Goal: Task Accomplishment & Management: Manage account settings

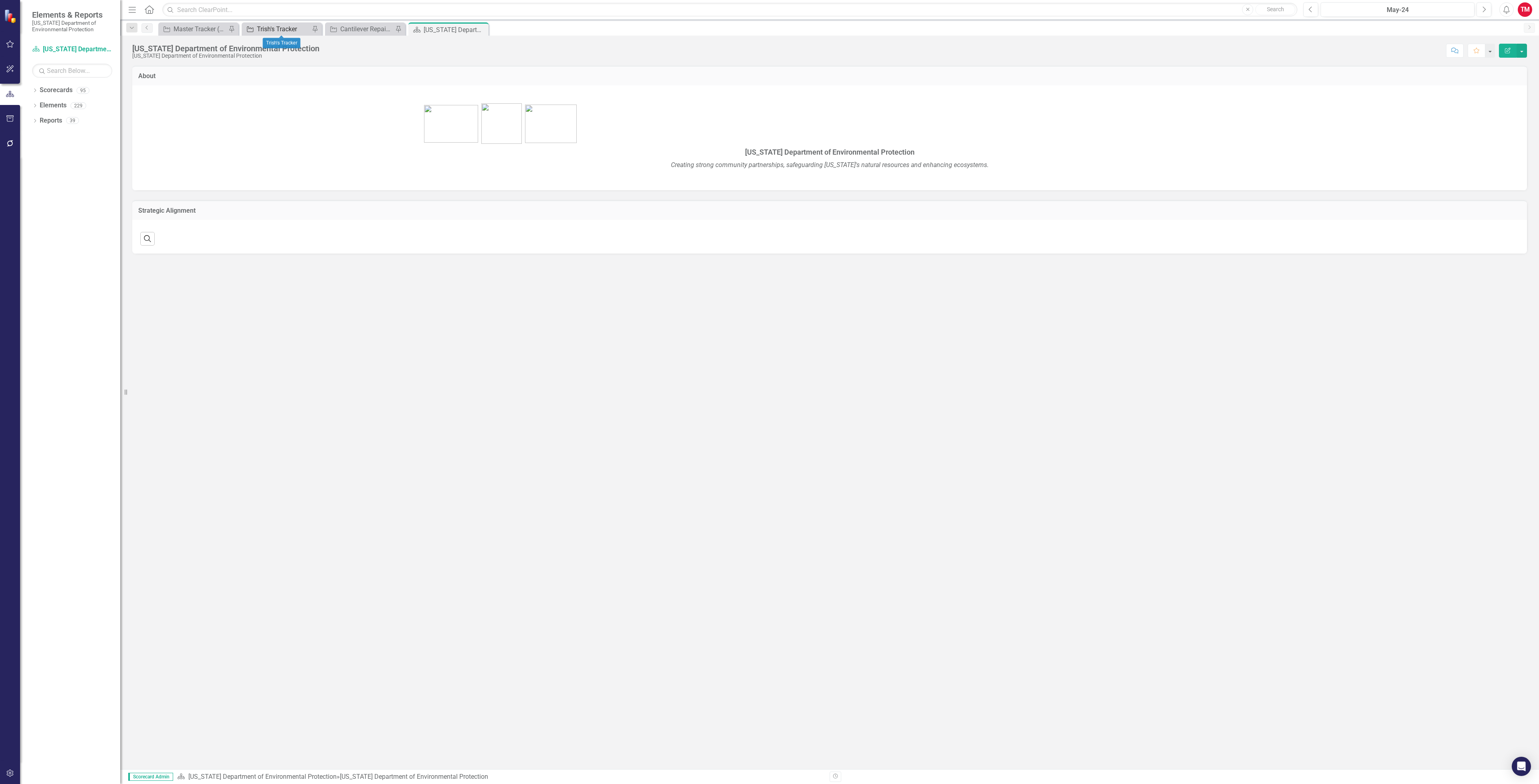
click at [279, 27] on div "Trish's Tracker" at bounding box center [283, 29] width 53 height 10
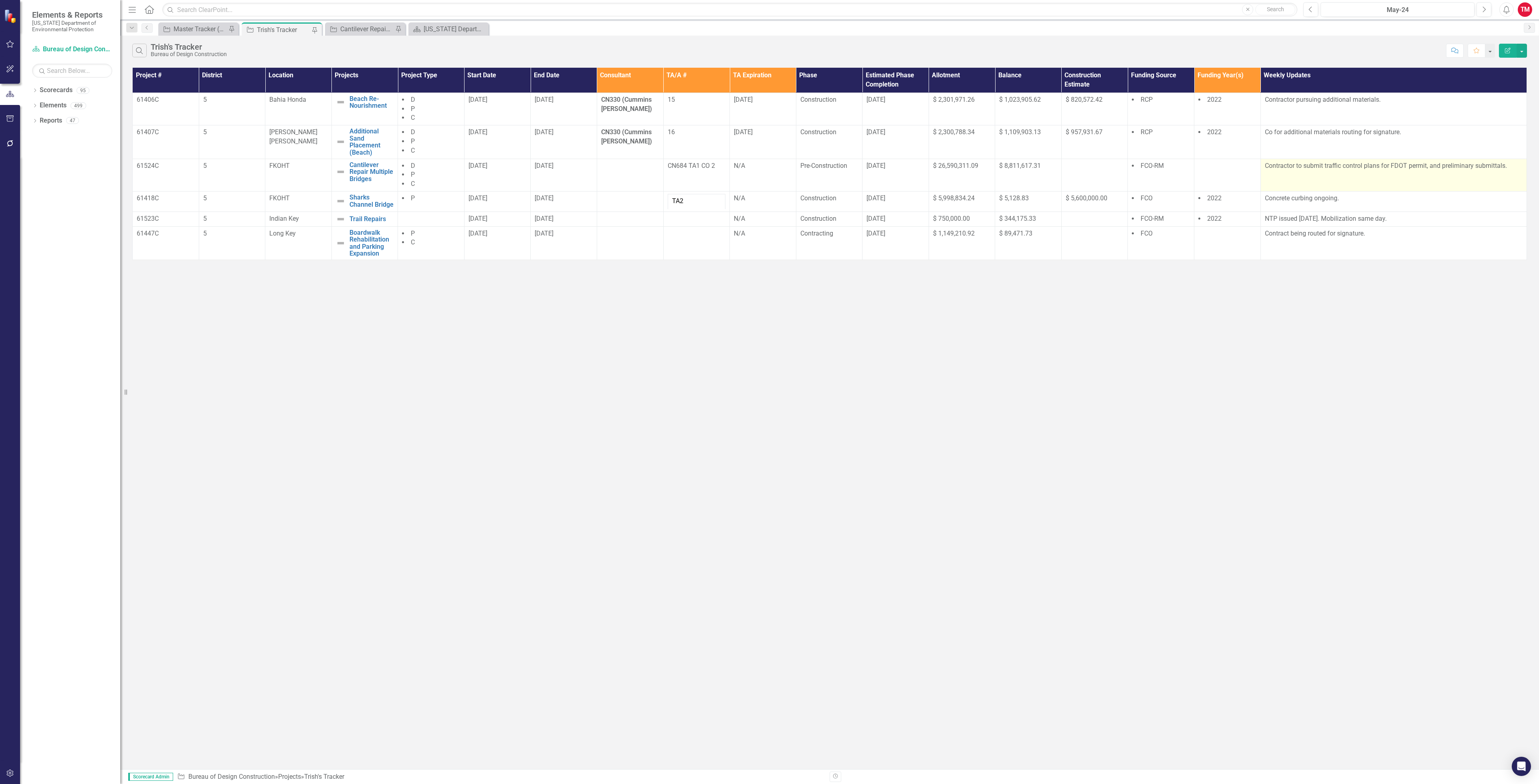
click at [1273, 183] on p at bounding box center [1393, 177] width 257 height 11
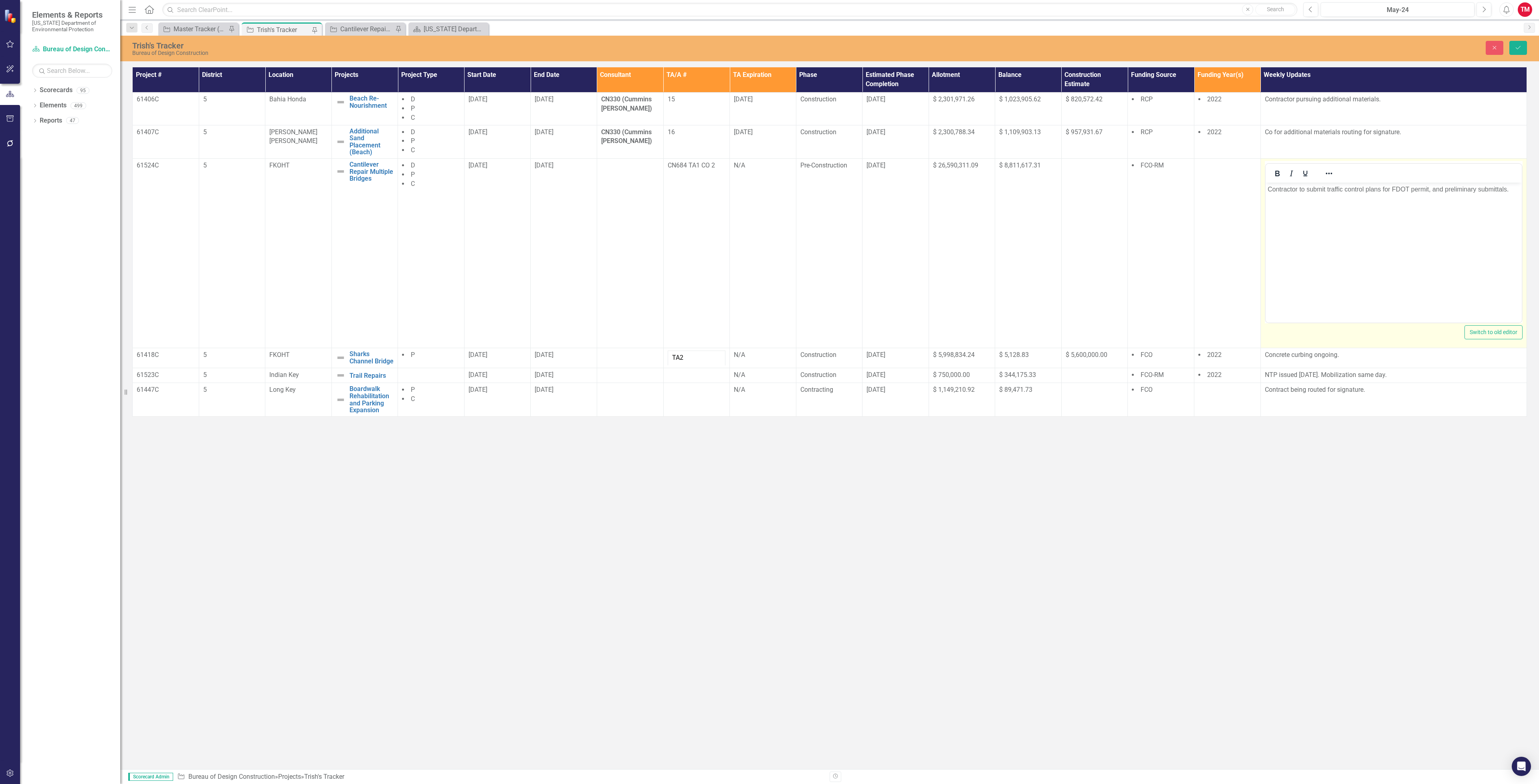
click at [1273, 202] on p "Rich Text Area. Press ALT-0 for help." at bounding box center [1393, 205] width 252 height 10
click at [1514, 52] on button "Save" at bounding box center [1518, 47] width 18 height 14
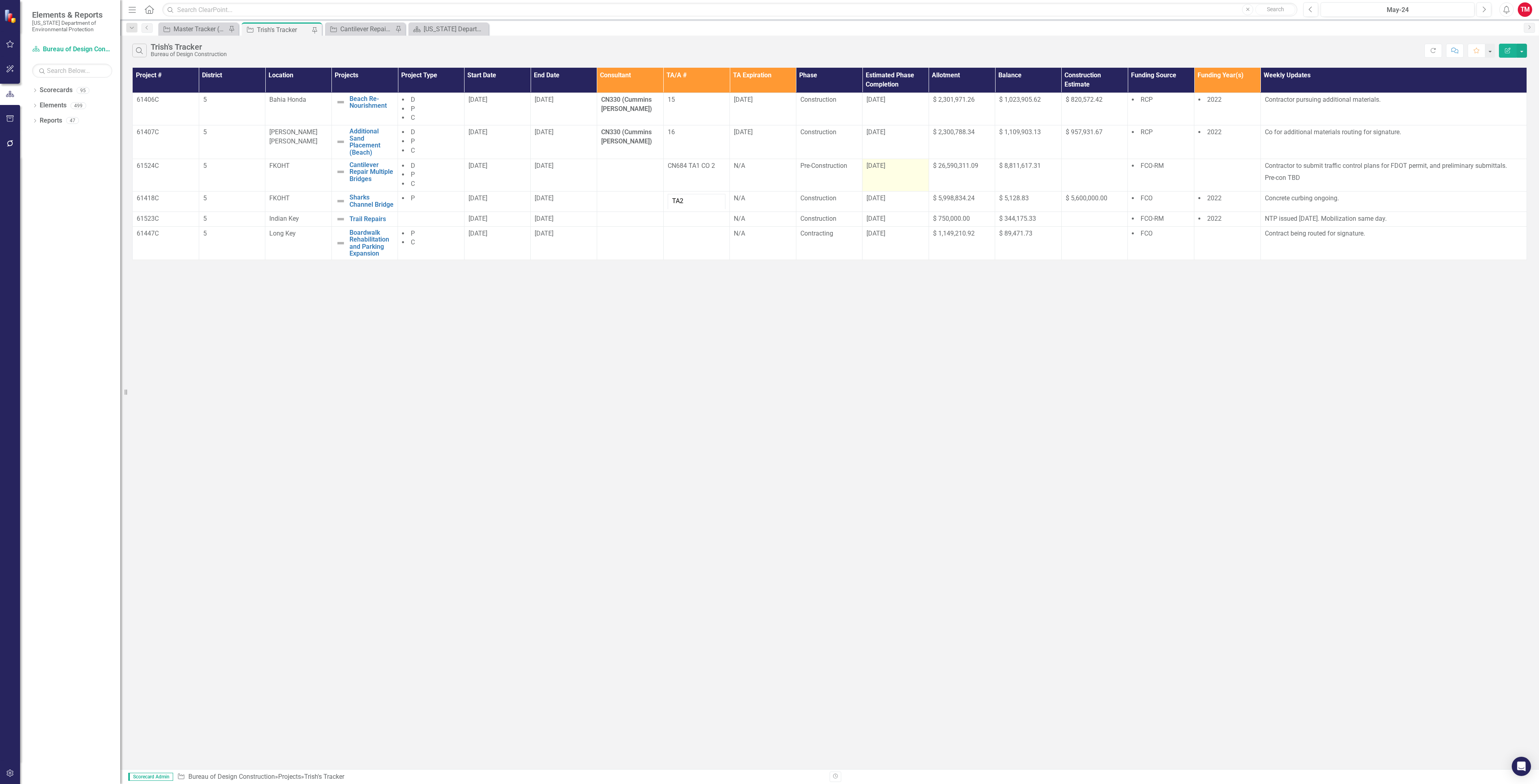
click at [897, 185] on td "[DATE]" at bounding box center [896, 175] width 66 height 33
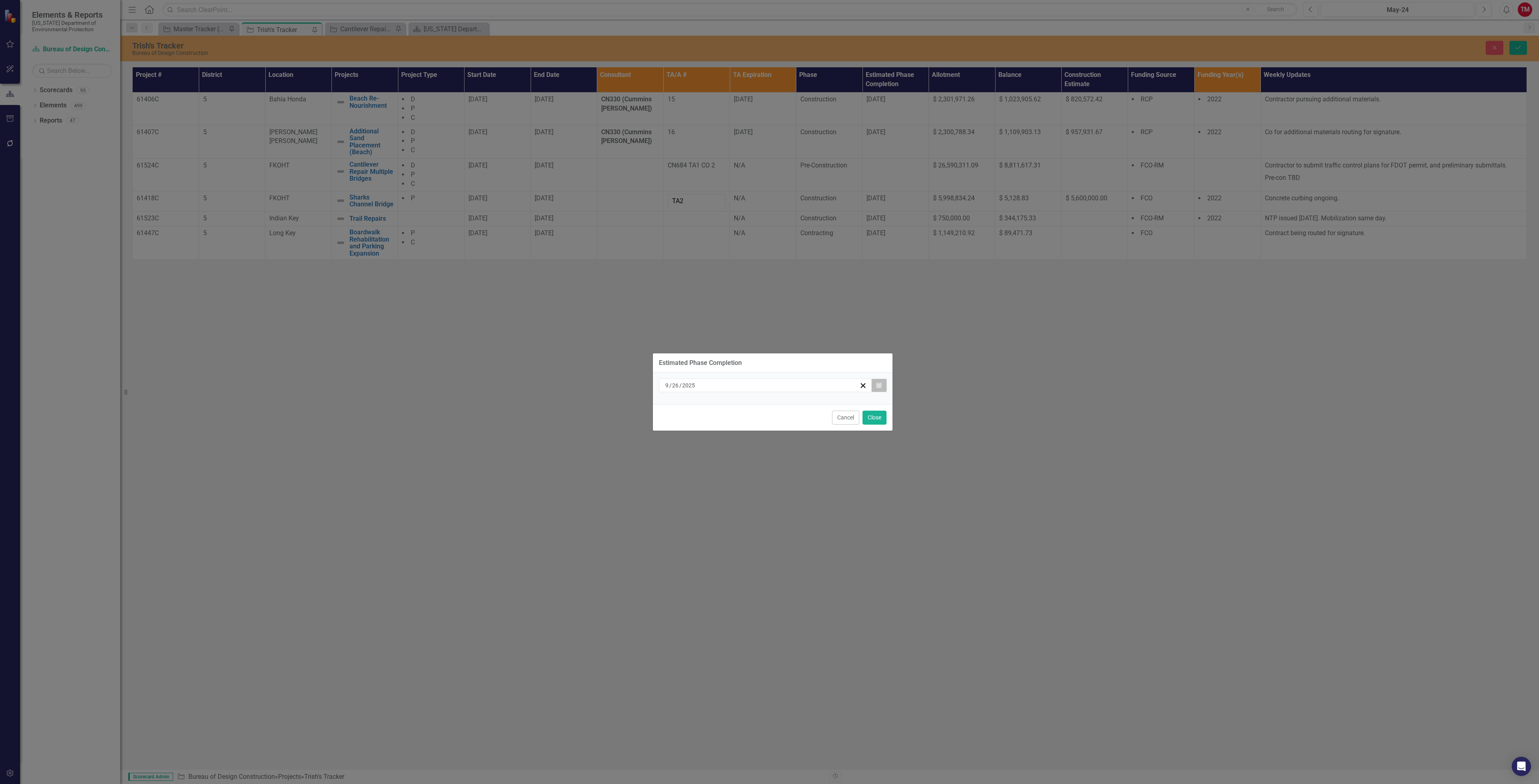
click at [881, 384] on icon "Calendar" at bounding box center [879, 385] width 5 height 5
click at [765, 431] on abbr "3" at bounding box center [764, 432] width 3 height 7
click at [871, 415] on button "Close" at bounding box center [875, 417] width 24 height 14
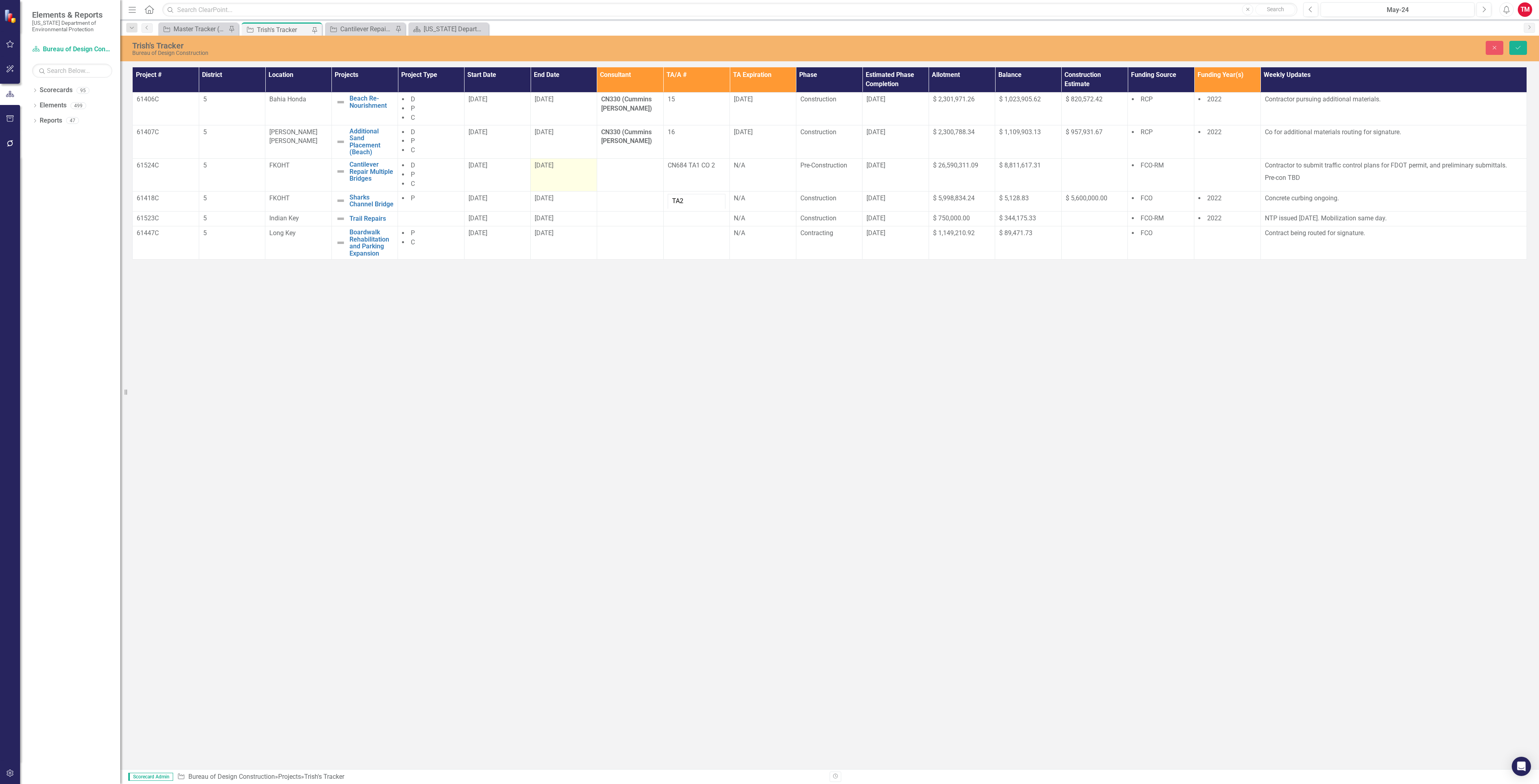
click at [563, 185] on td "[DATE]" at bounding box center [563, 174] width 66 height 33
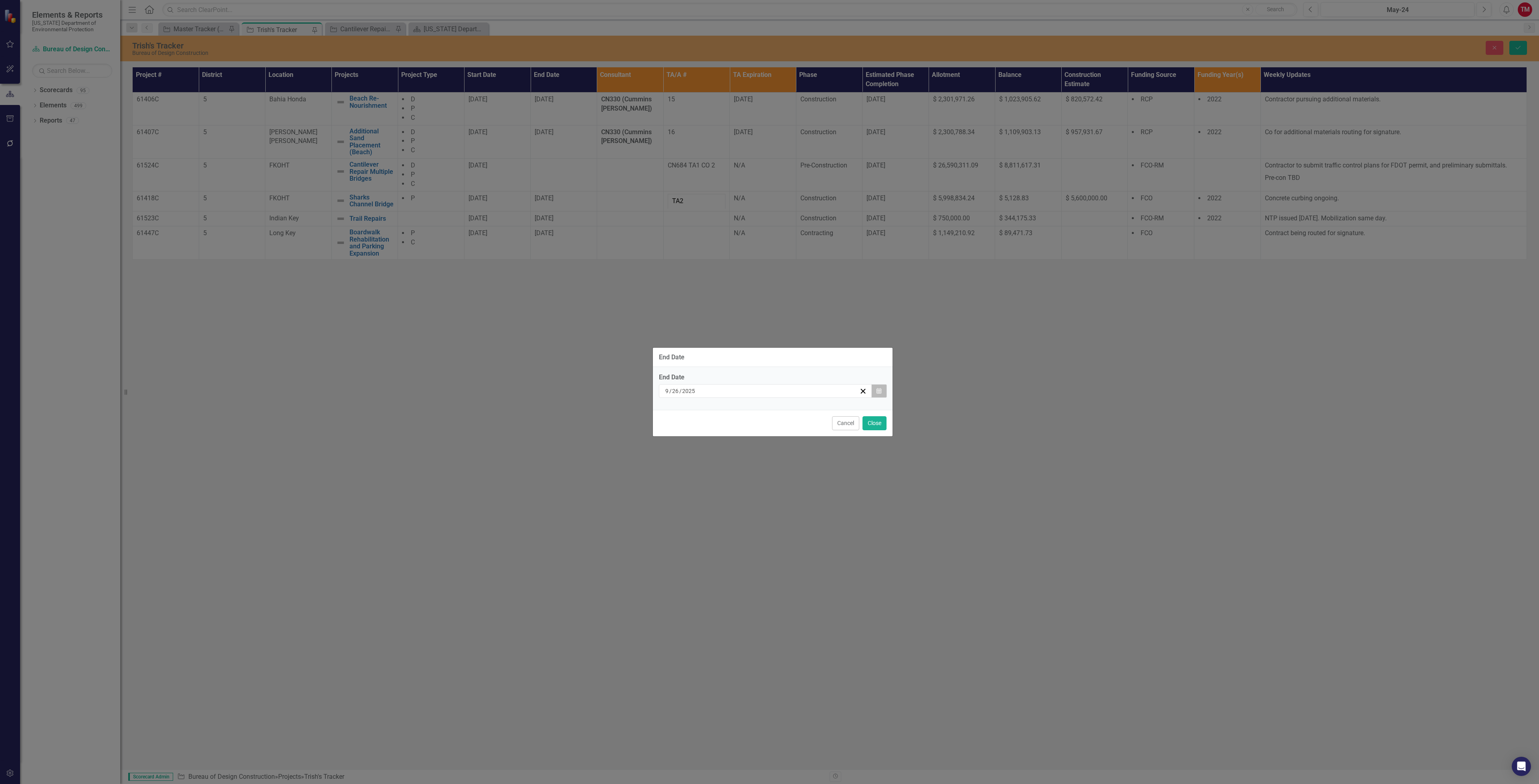
click at [878, 389] on icon "Calendar" at bounding box center [879, 391] width 5 height 5
click at [760, 436] on button "3" at bounding box center [765, 438] width 20 height 14
click at [875, 421] on button "Close" at bounding box center [875, 423] width 24 height 14
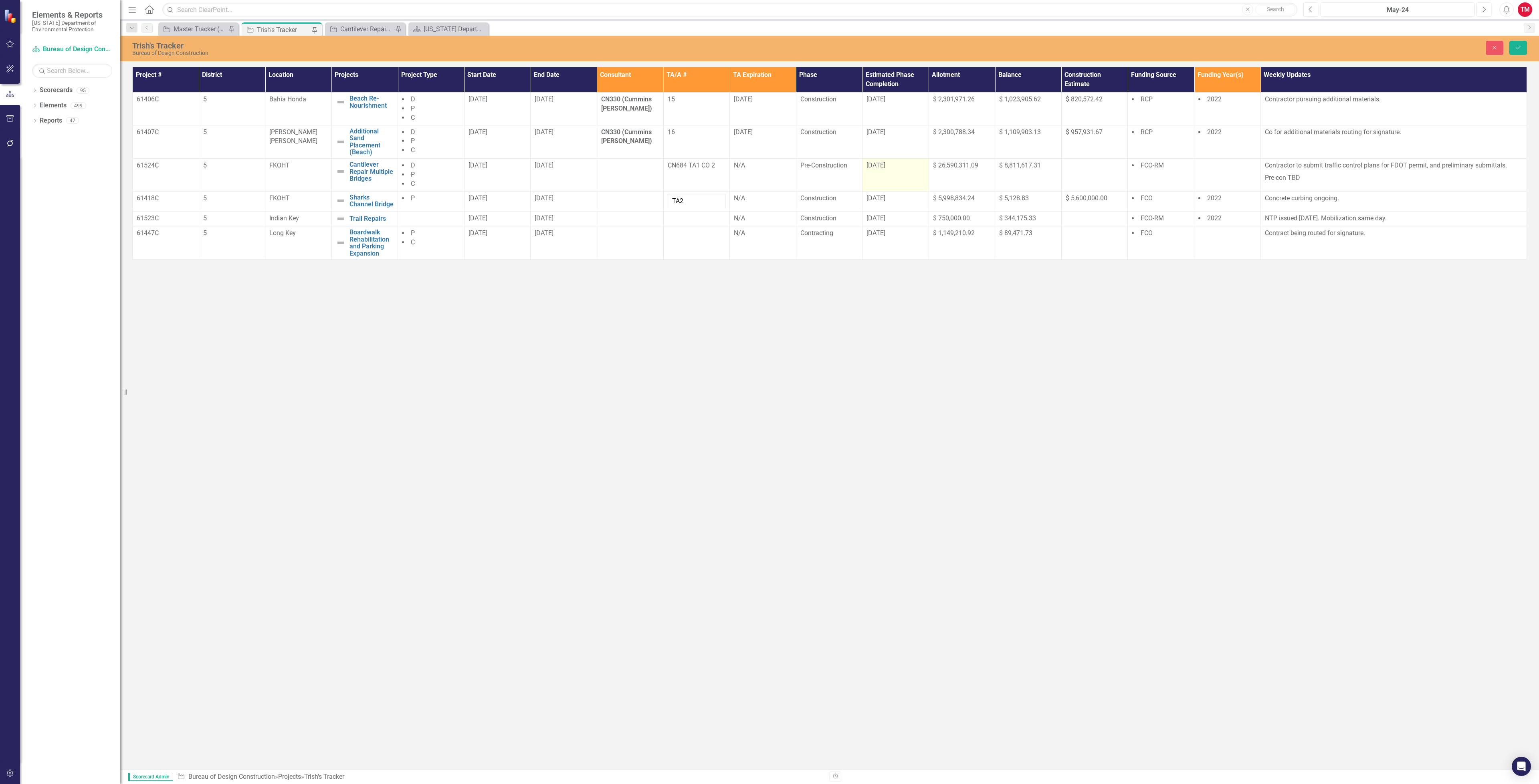
click at [893, 174] on td "[DATE]" at bounding box center [896, 174] width 66 height 33
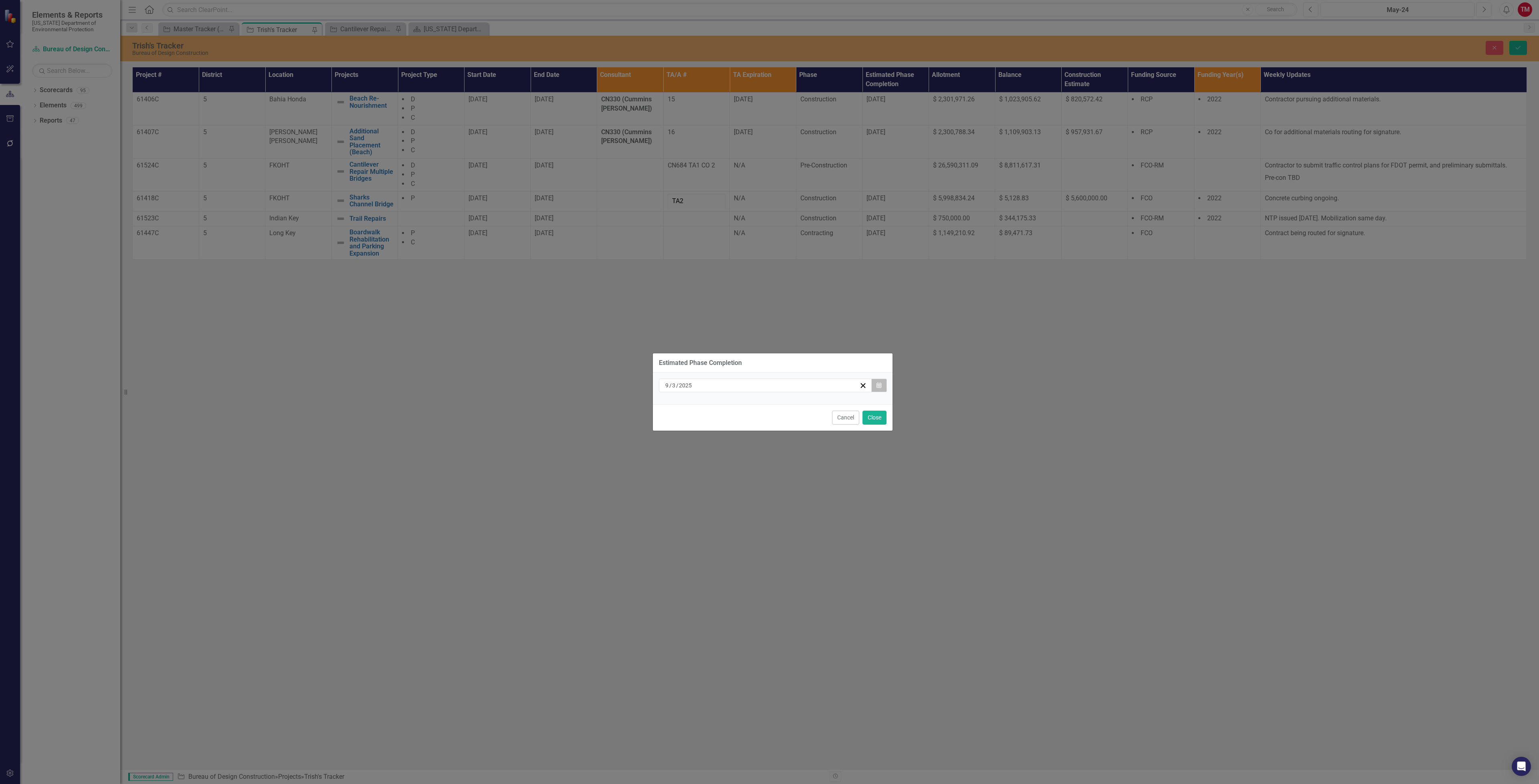
click at [881, 385] on button "Calendar" at bounding box center [878, 385] width 15 height 14
click at [808, 432] on button "5" at bounding box center [805, 432] width 20 height 14
click at [808, 432] on div "Estimated Phase Completion [DATE] [DATE] « ‹ [DATE] › » Sun Mon Tue Wed Thu Fri…" at bounding box center [772, 392] width 240 height 784
click at [878, 415] on button "Close" at bounding box center [875, 417] width 24 height 14
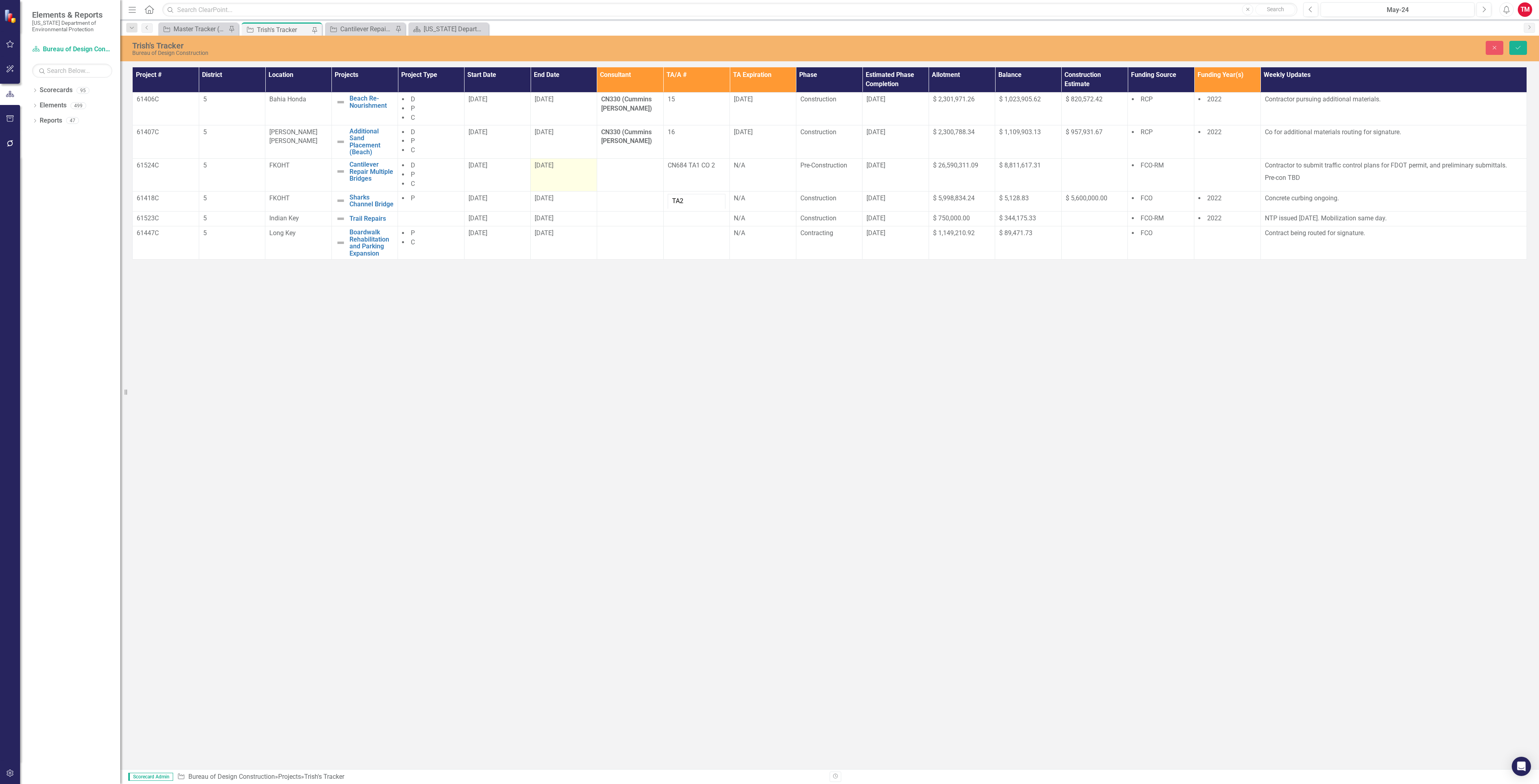
click at [572, 182] on td "[DATE]" at bounding box center [563, 174] width 66 height 33
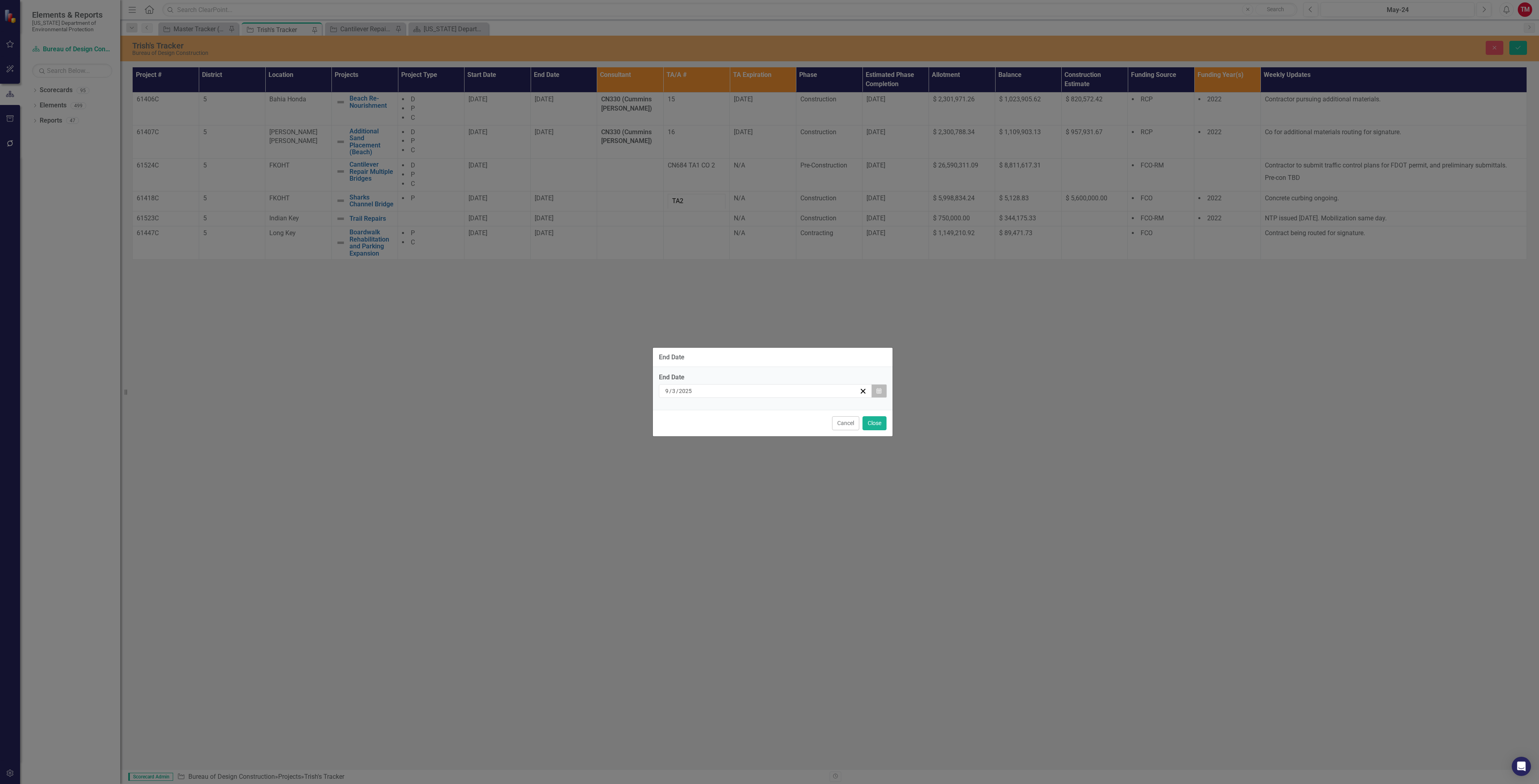
click at [881, 385] on button "Calendar" at bounding box center [878, 391] width 15 height 14
click at [804, 436] on abbr "5" at bounding box center [804, 438] width 3 height 7
click at [871, 420] on button "Close" at bounding box center [875, 423] width 24 height 14
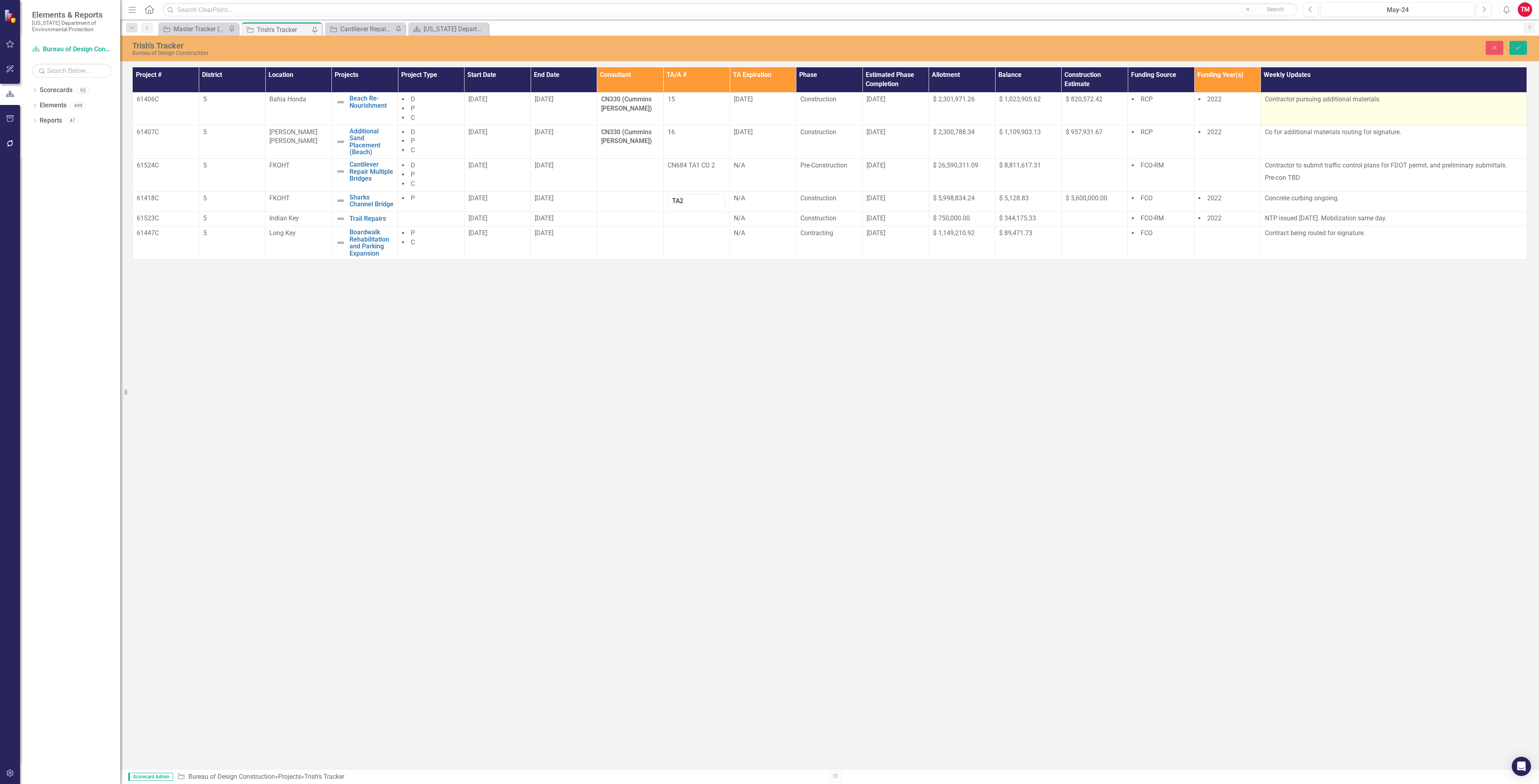
click at [1372, 112] on td "Contractor pursuing additional materials." at bounding box center [1393, 109] width 266 height 33
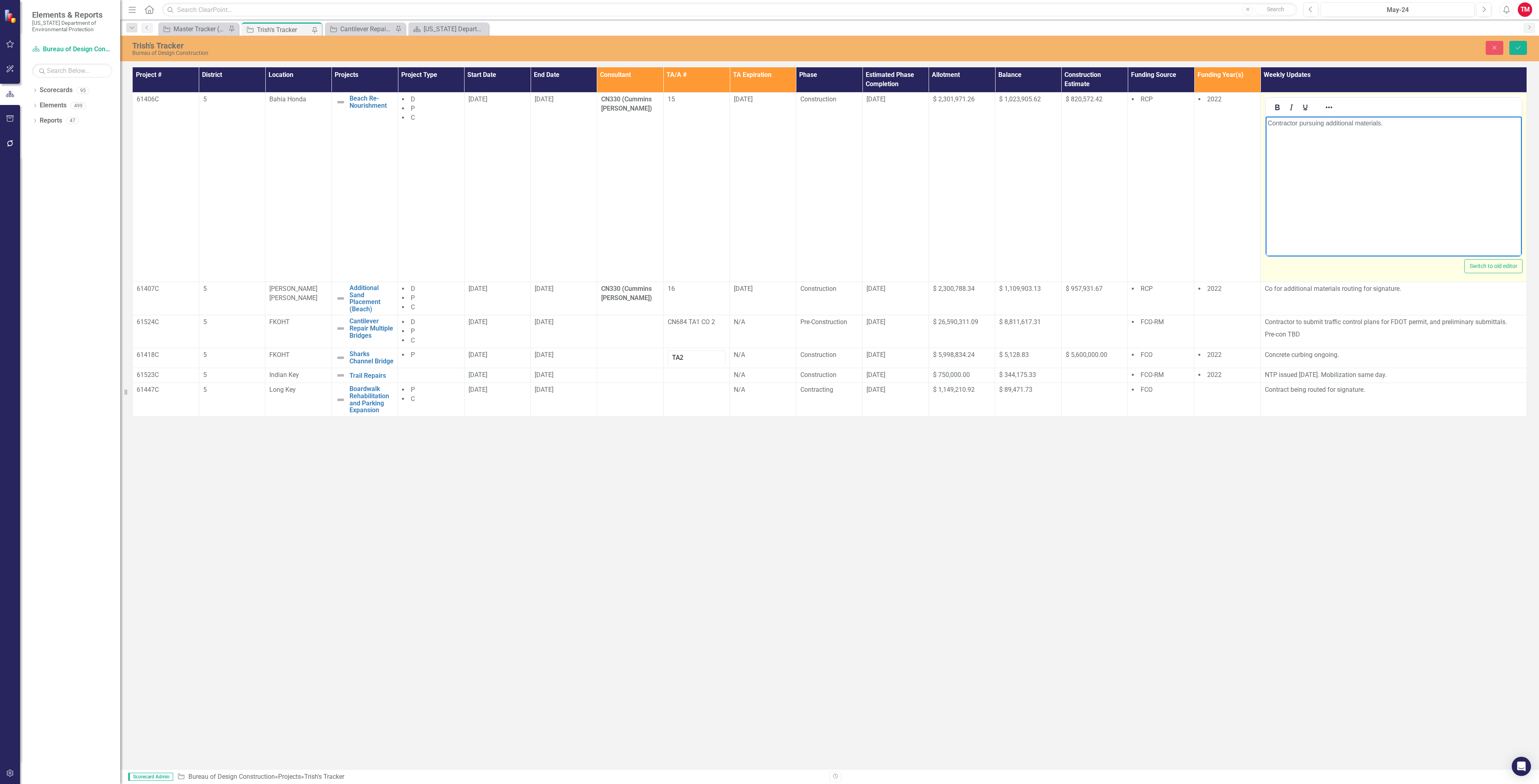
click at [1388, 123] on p "Contractor pursuing additional materials." at bounding box center [1393, 124] width 252 height 10
drag, startPoint x: 1322, startPoint y: 125, endPoint x: 1246, endPoint y: 127, distance: 76.0
click at [1265, 127] on html "Contractor pursuing additional materials." at bounding box center [1393, 176] width 256 height 120
click at [1270, 124] on p "additional materials." at bounding box center [1393, 124] width 252 height 10
click at [1336, 124] on p "Additional materials." at bounding box center [1393, 124] width 252 height 10
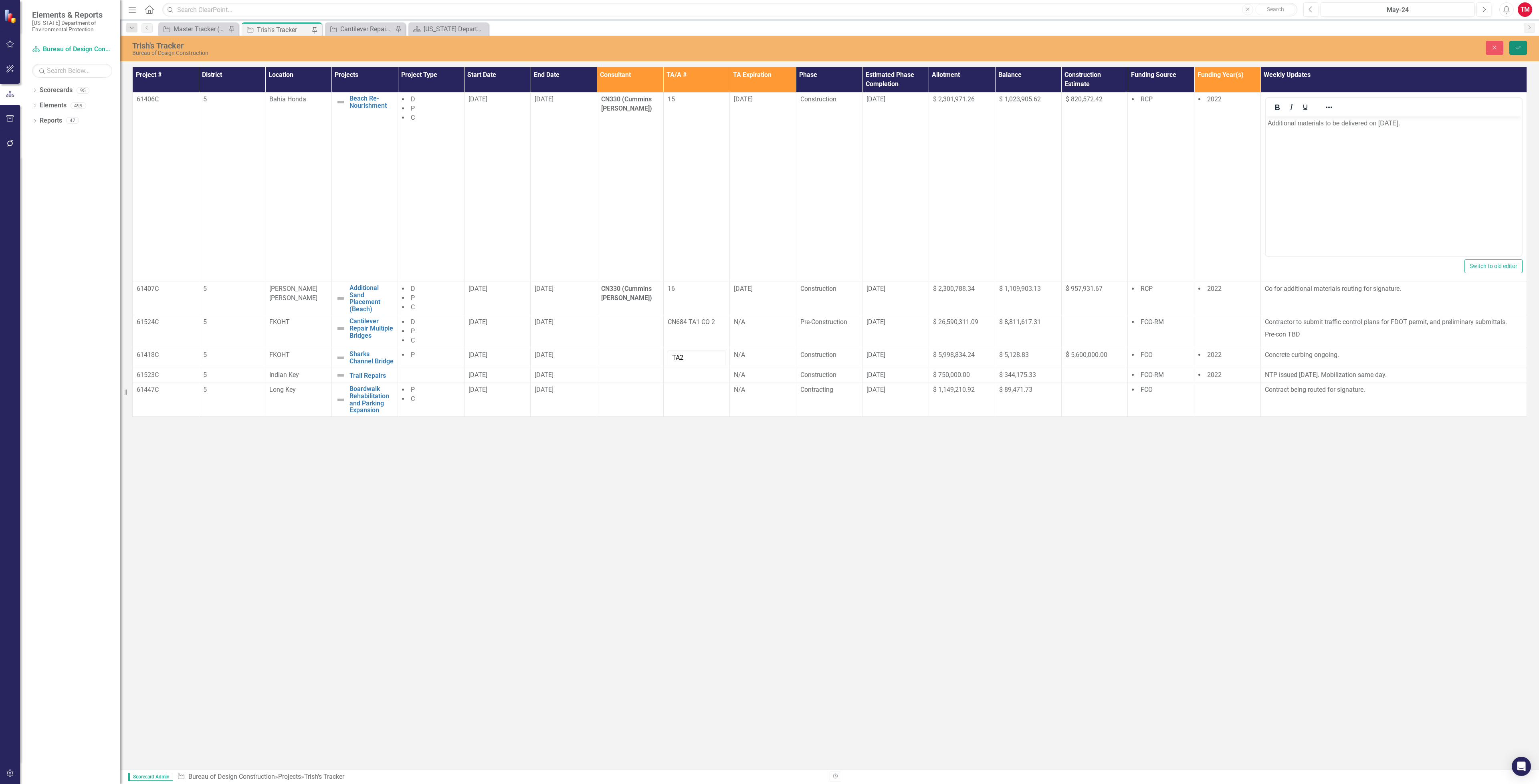
click at [1515, 48] on icon "Save" at bounding box center [1518, 47] width 7 height 5
